Goal: Transaction & Acquisition: Subscribe to service/newsletter

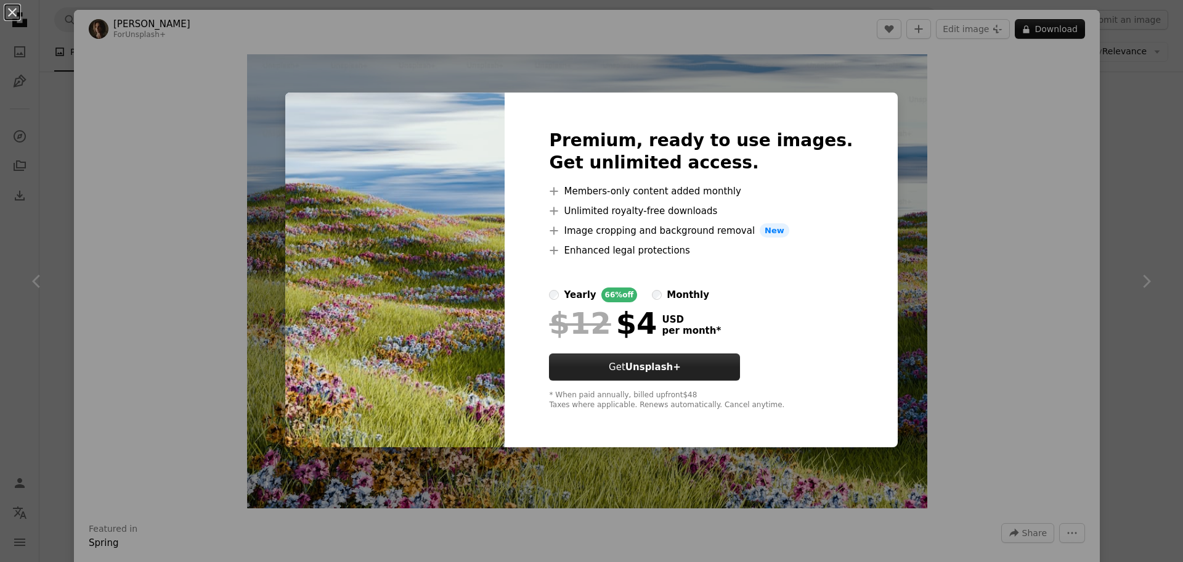
scroll to position [5116, 0]
click at [982, 101] on div "An X shape Premium, ready to use images. Get unlimited access. A plus sign Memb…" at bounding box center [591, 281] width 1183 height 562
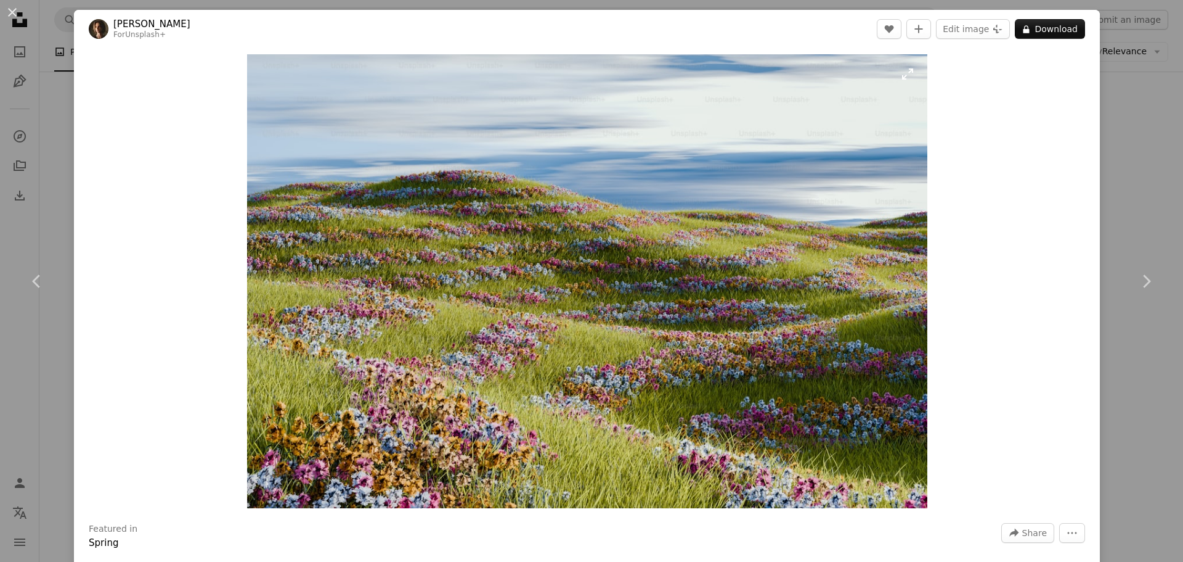
click at [408, 327] on img "Zoom in on this image" at bounding box center [587, 281] width 680 height 454
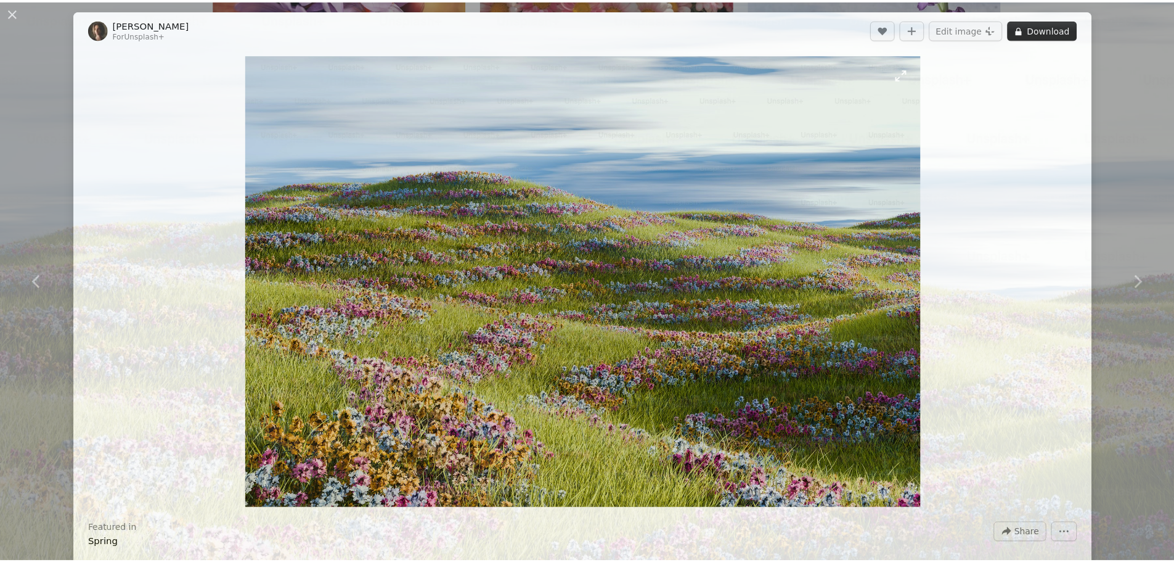
scroll to position [108, 0]
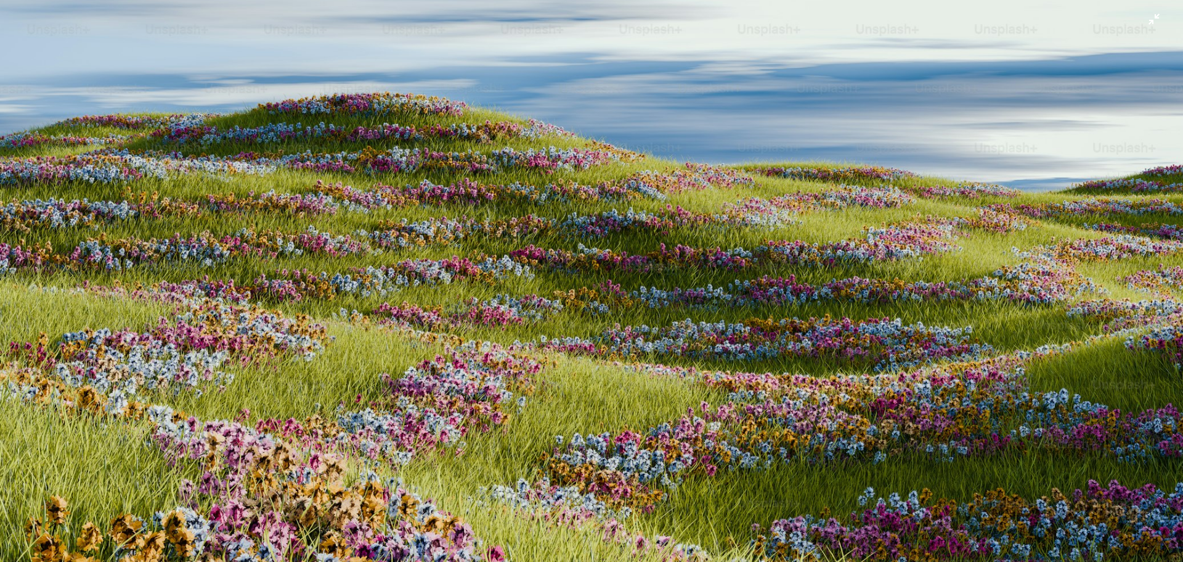
click at [403, 269] on img "Zoom out on this image" at bounding box center [591, 287] width 1185 height 790
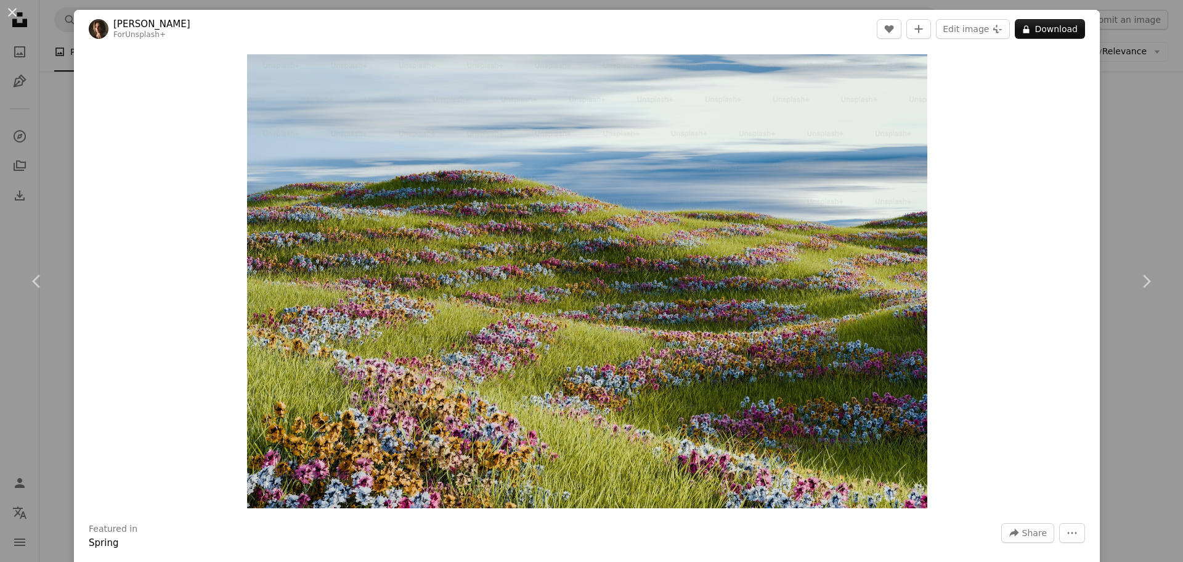
click at [1142, 147] on div "An X shape Chevron left Chevron right [PERSON_NAME] For Unsplash+ A heart A plu…" at bounding box center [591, 281] width 1183 height 562
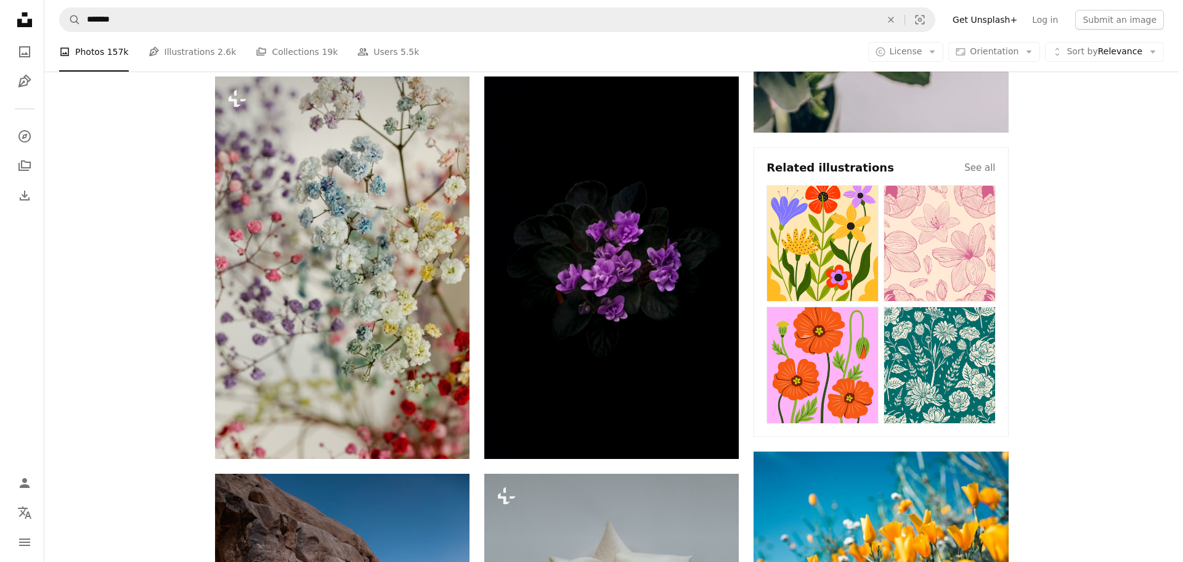
scroll to position [493, 0]
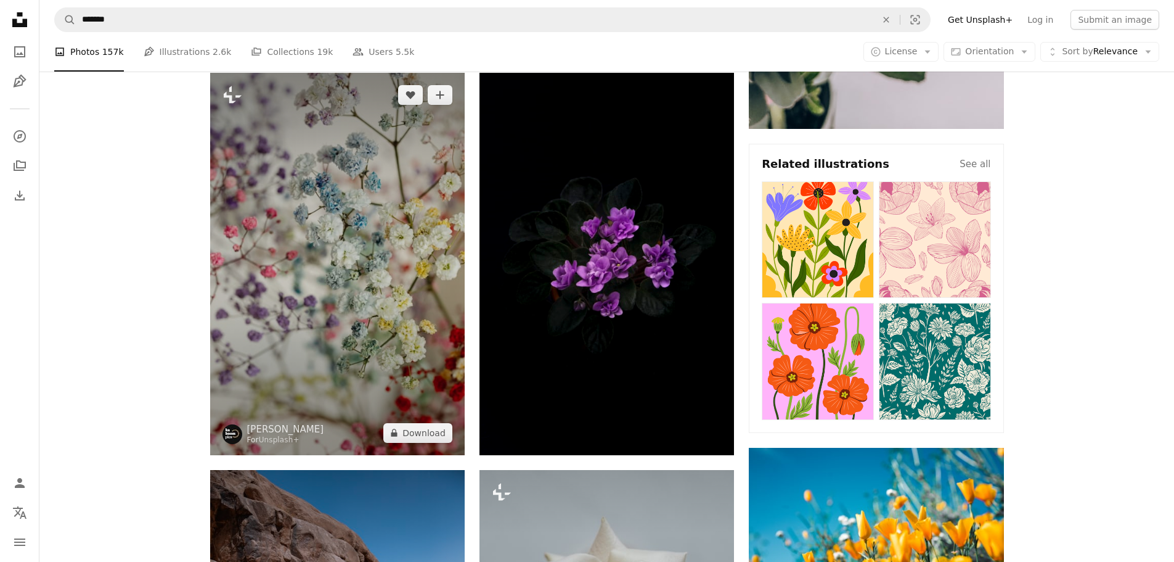
click at [308, 284] on img at bounding box center [337, 264] width 255 height 382
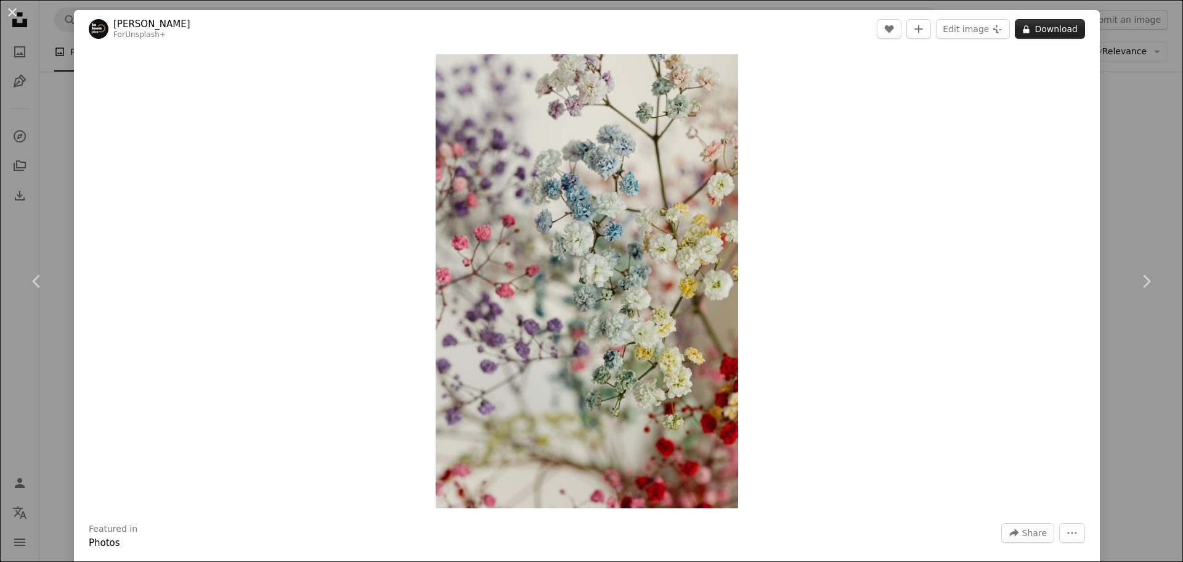
click at [1040, 30] on button "A lock Download" at bounding box center [1050, 29] width 70 height 20
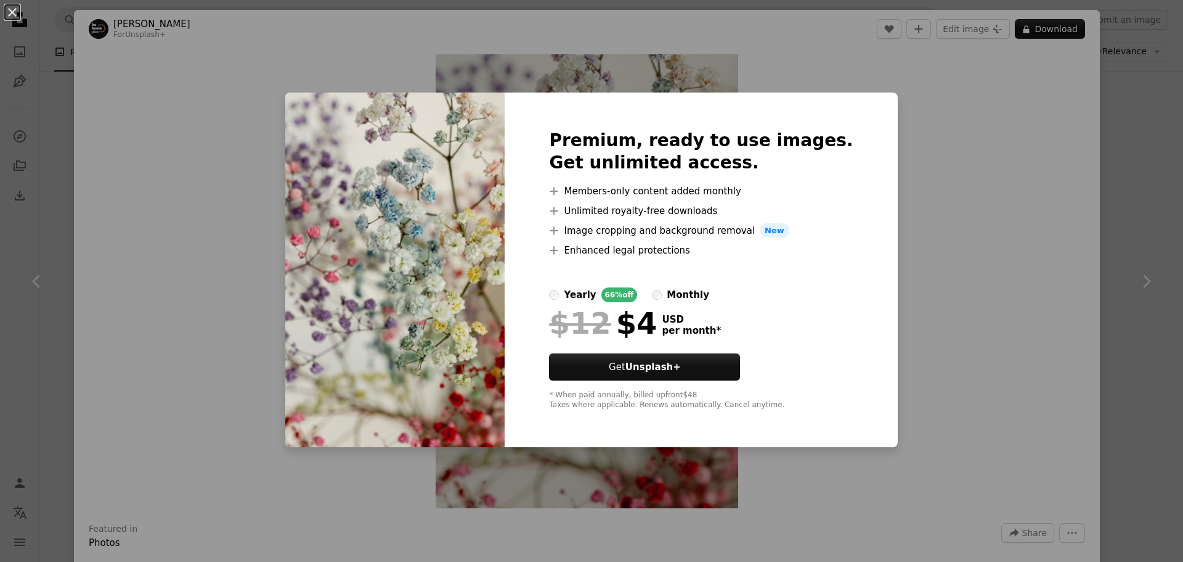
click at [915, 300] on div "An X shape Premium, ready to use images. Get unlimited access. A plus sign Memb…" at bounding box center [591, 281] width 1183 height 562
